Goal: Task Accomplishment & Management: Use online tool/utility

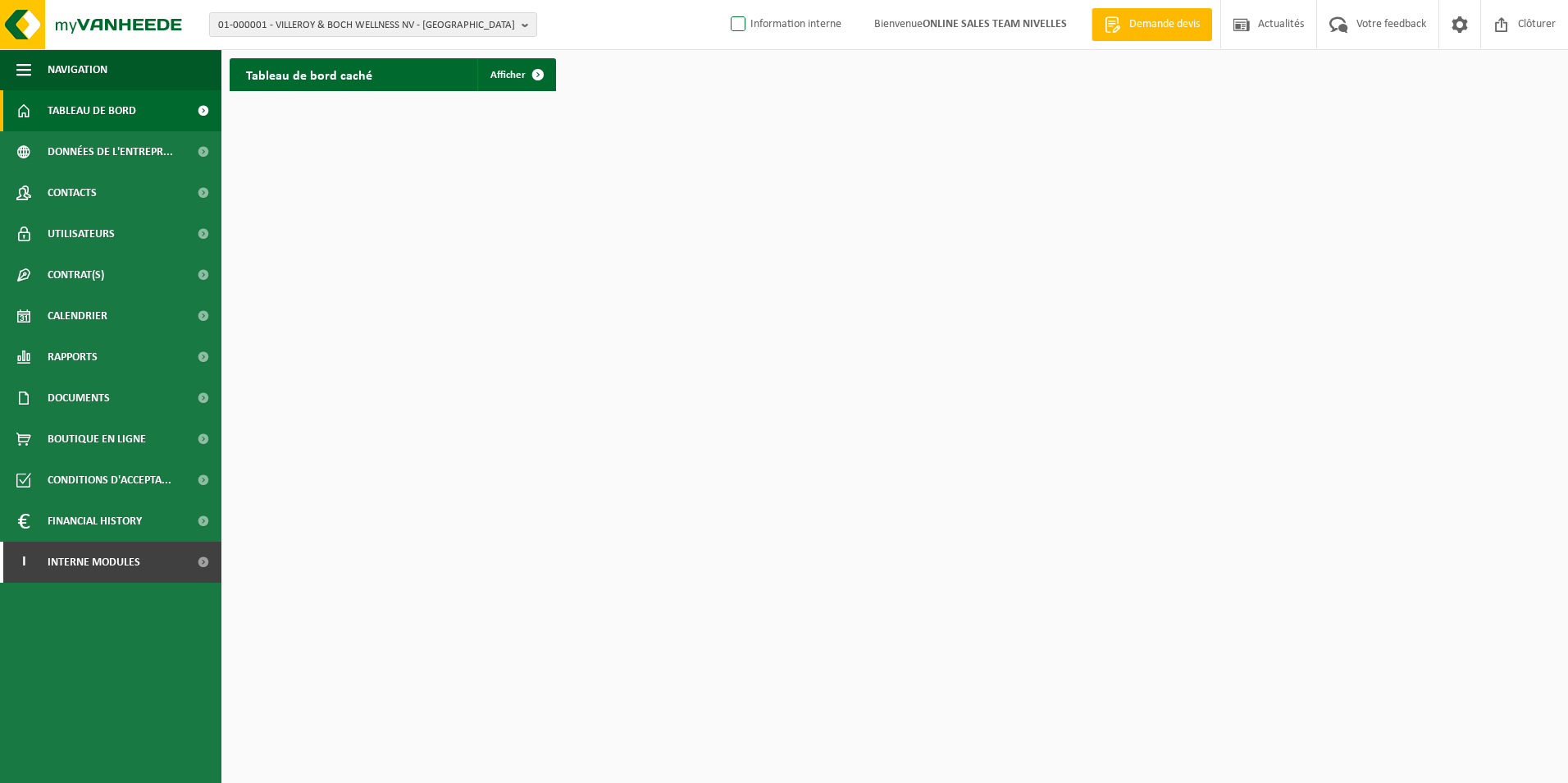
click at [728, 20] on label "Information interne" at bounding box center [784, 24] width 114 height 24
click at [725, 0] on input "Information interne" at bounding box center [724, -1] width 1 height 1
checkbox input "true"
drag, startPoint x: 116, startPoint y: 572, endPoint x: 115, endPoint y: 584, distance: 12.0
click at [115, 572] on span "Interne modules" at bounding box center [94, 562] width 93 height 41
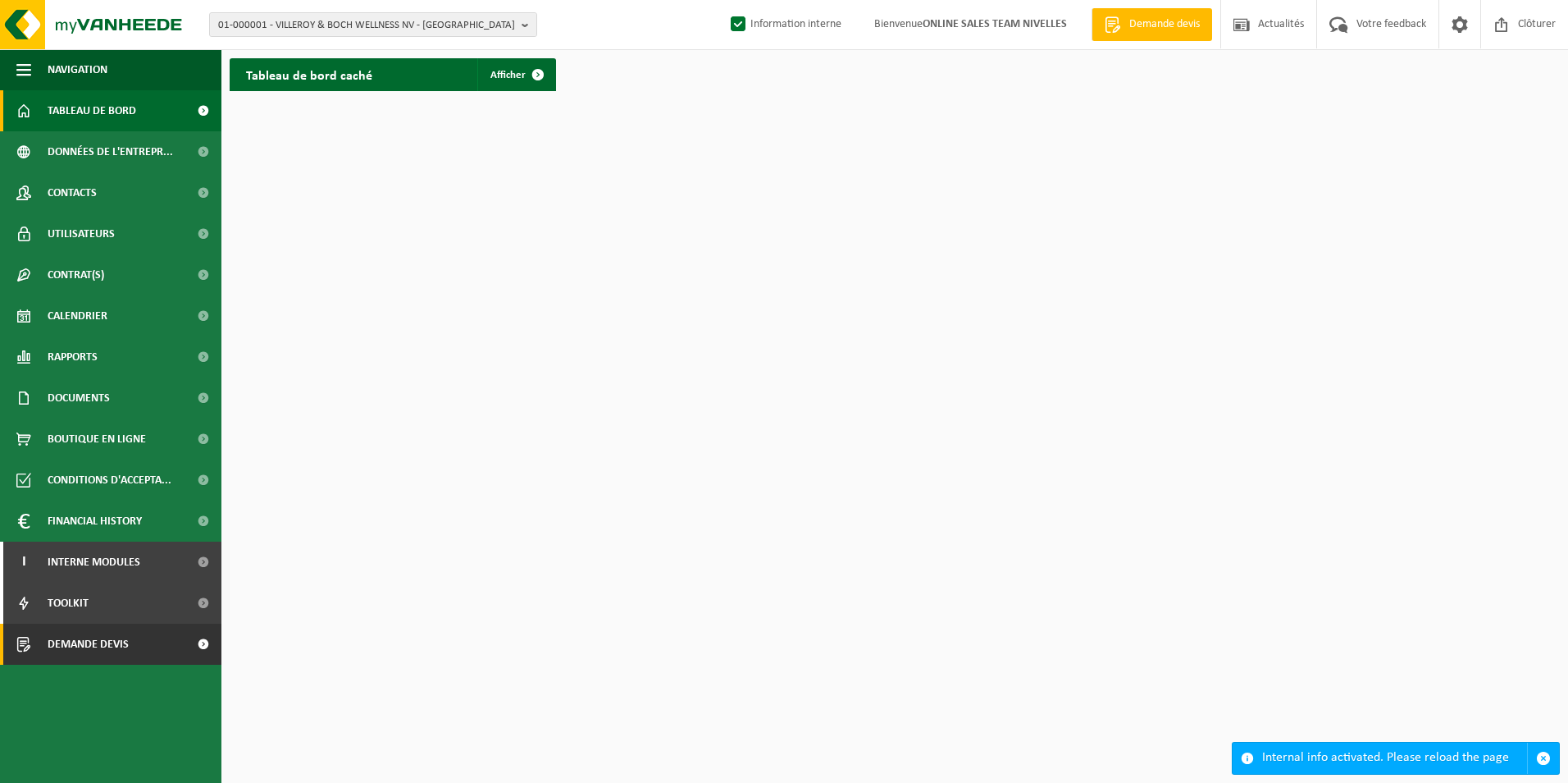
click at [89, 637] on span "Demande devis" at bounding box center [88, 644] width 81 height 41
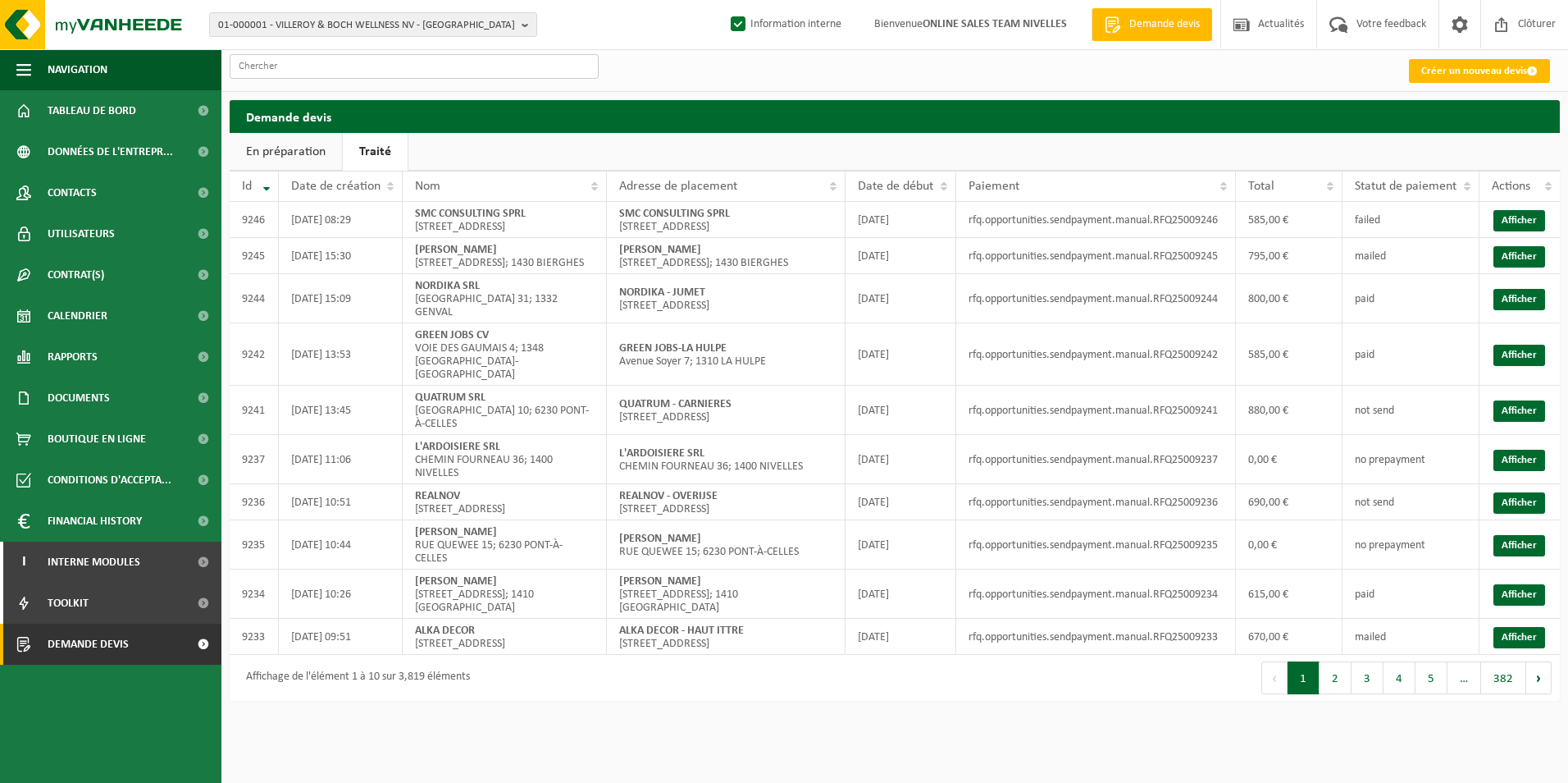
click at [328, 70] on input "text" at bounding box center [414, 66] width 369 height 24
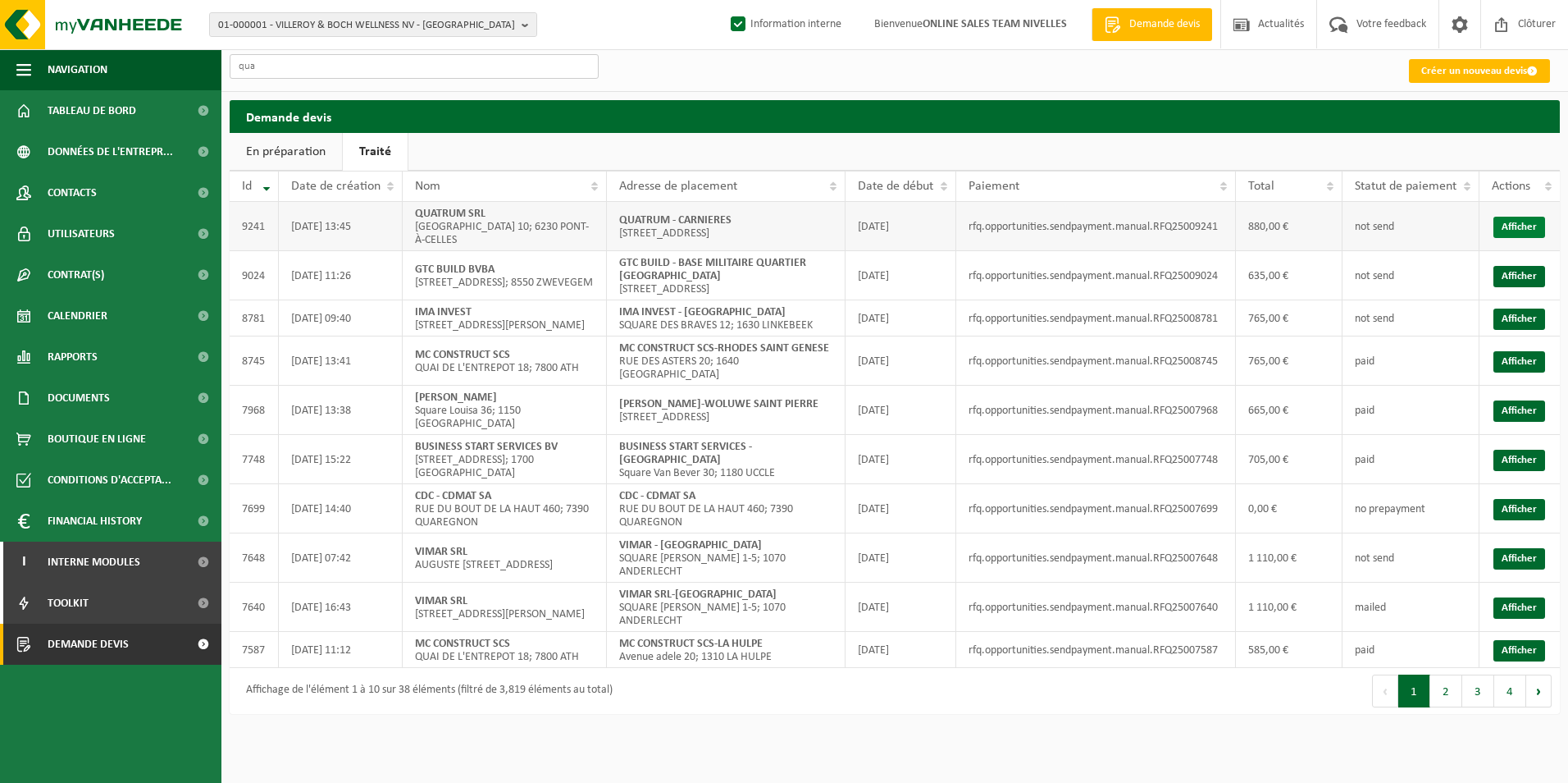
type input "qua"
click at [1522, 231] on link "Afficher" at bounding box center [1519, 227] width 52 height 22
